Goal: Information Seeking & Learning: Check status

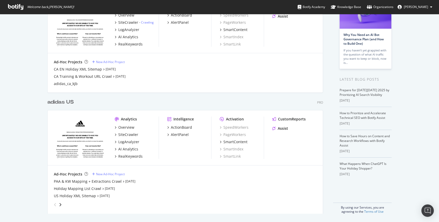
scroll to position [52, 0]
click at [132, 142] on div "LogAnalyzer" at bounding box center [128, 142] width 21 height 5
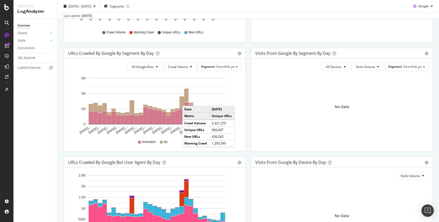
scroll to position [154, 0]
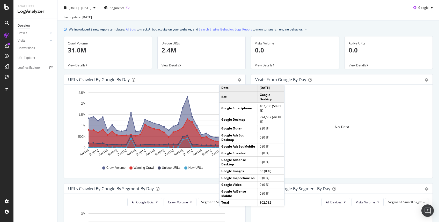
scroll to position [10, 0]
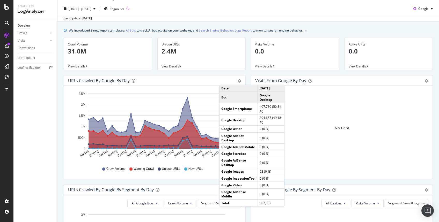
click at [269, 17] on div "Last update [DATE]" at bounding box center [247, 18] width 381 height 6
click at [199, 11] on div "[DATE] - [DATE] Segments Google" at bounding box center [247, 10] width 381 height 10
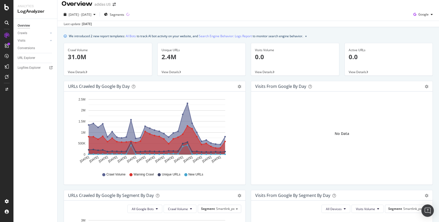
scroll to position [4, 0]
click at [24, 31] on div "Crawls" at bounding box center [23, 33] width 10 height 5
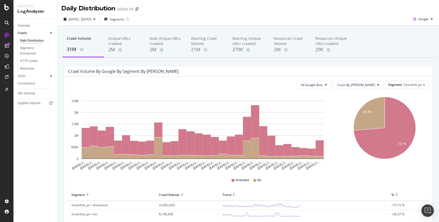
click at [51, 75] on icon at bounding box center [51, 75] width 2 height 3
